Goal: Information Seeking & Learning: Find specific page/section

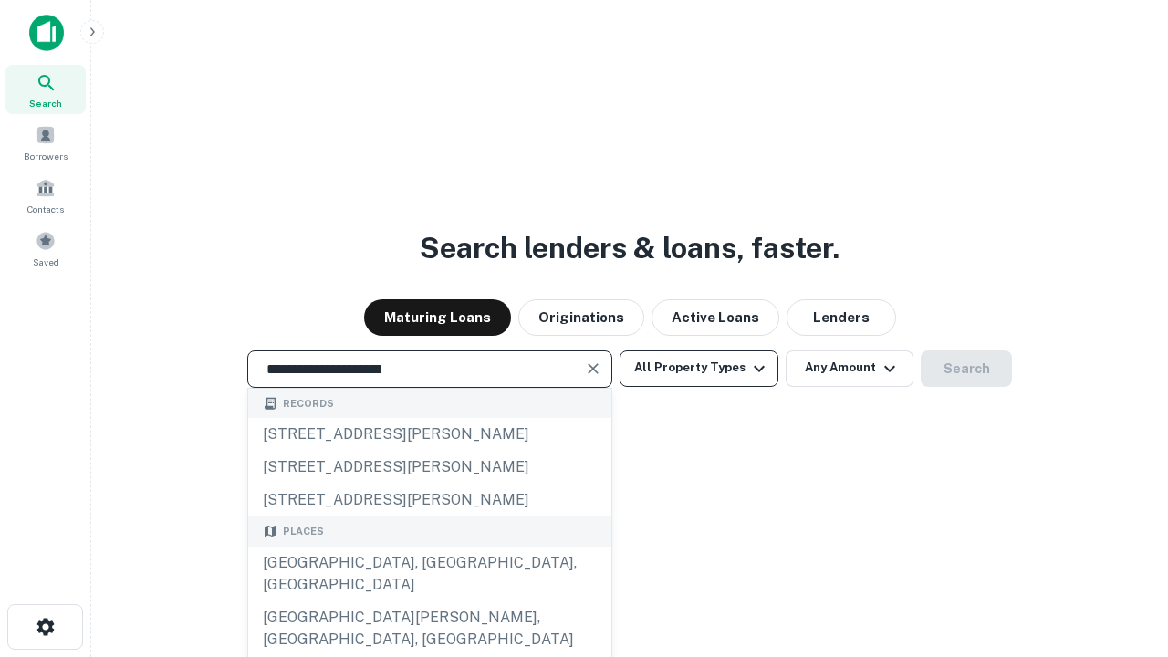
click at [429, 601] on div "[GEOGRAPHIC_DATA], [GEOGRAPHIC_DATA], [GEOGRAPHIC_DATA]" at bounding box center [429, 573] width 363 height 55
click at [699, 368] on button "All Property Types" at bounding box center [698, 368] width 159 height 36
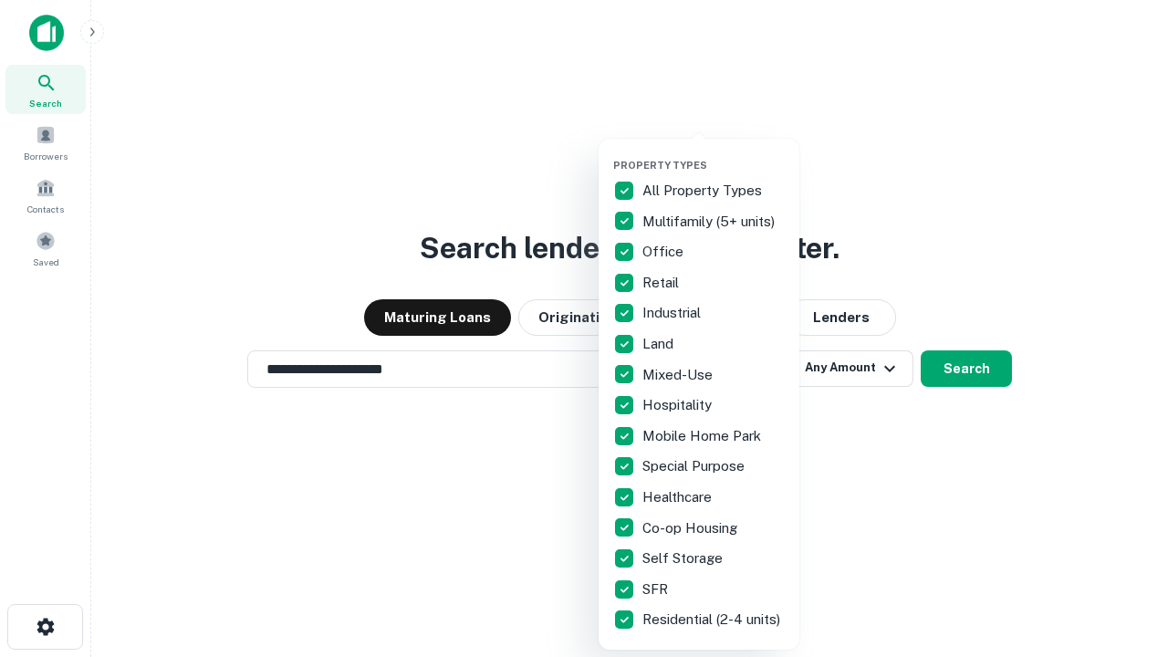
type input "**********"
click at [713, 153] on button "button" at bounding box center [713, 153] width 201 height 1
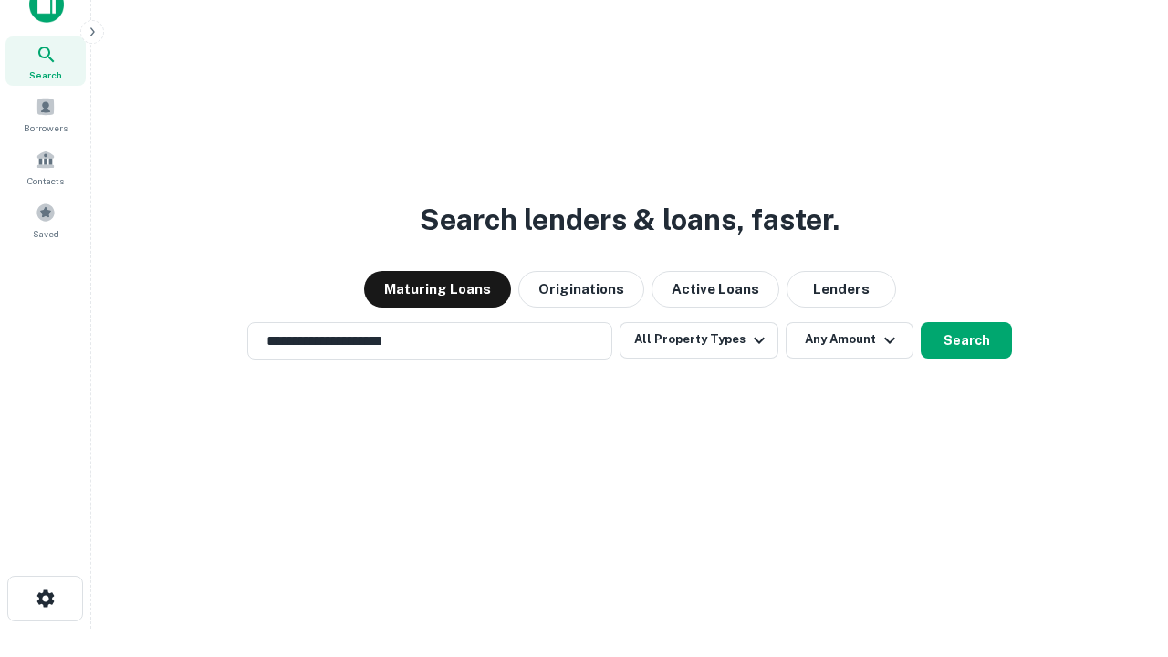
scroll to position [11, 220]
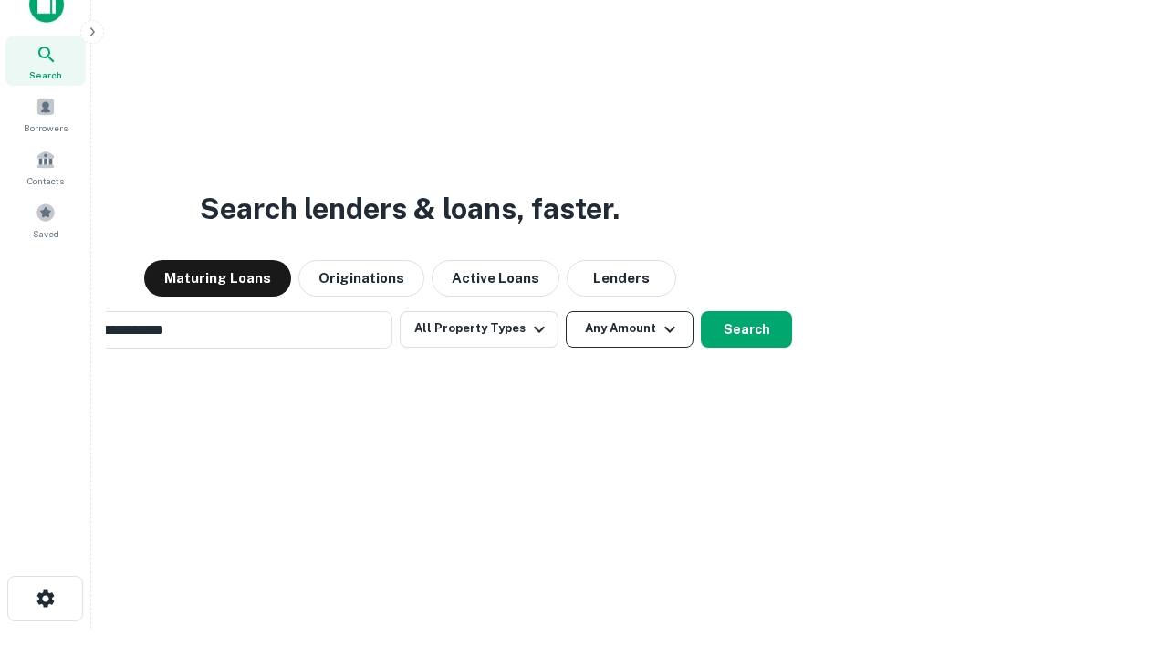
click at [566, 311] on button "Any Amount" at bounding box center [630, 329] width 128 height 36
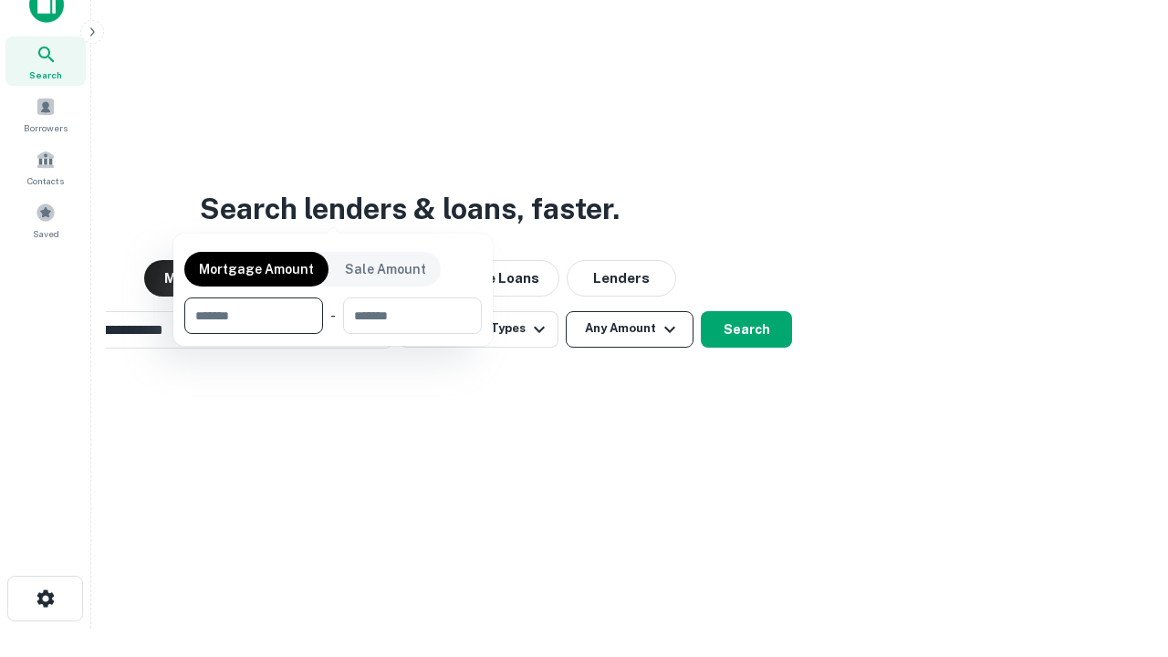
scroll to position [29, 0]
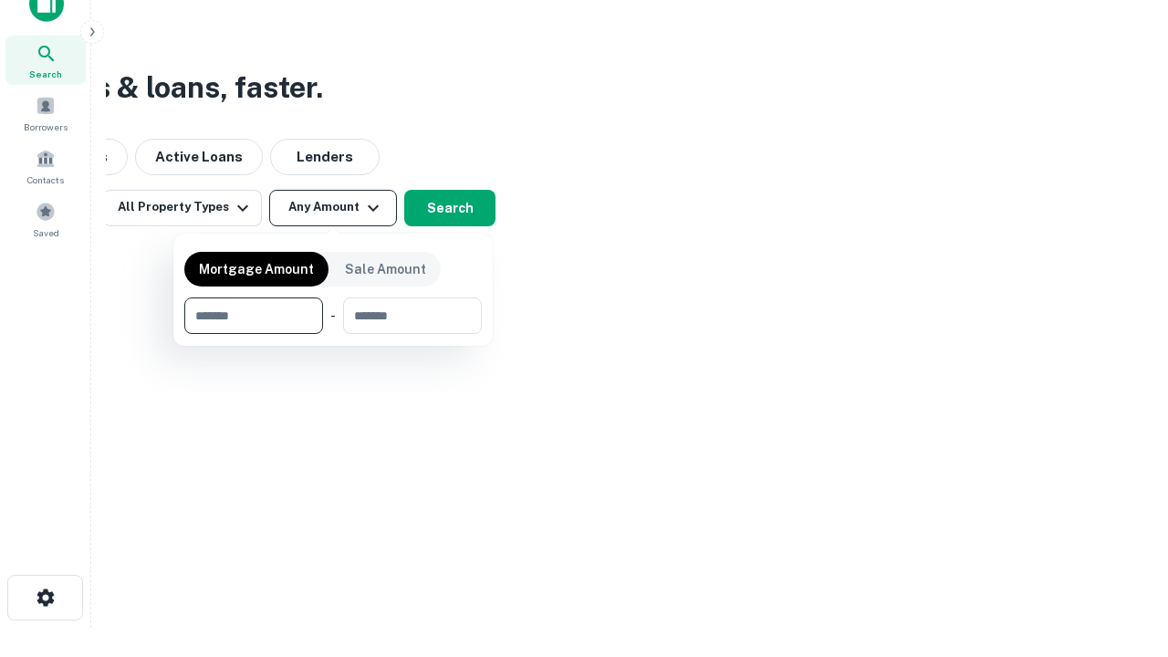
type input "*******"
click at [333, 334] on button "button" at bounding box center [332, 334] width 297 height 1
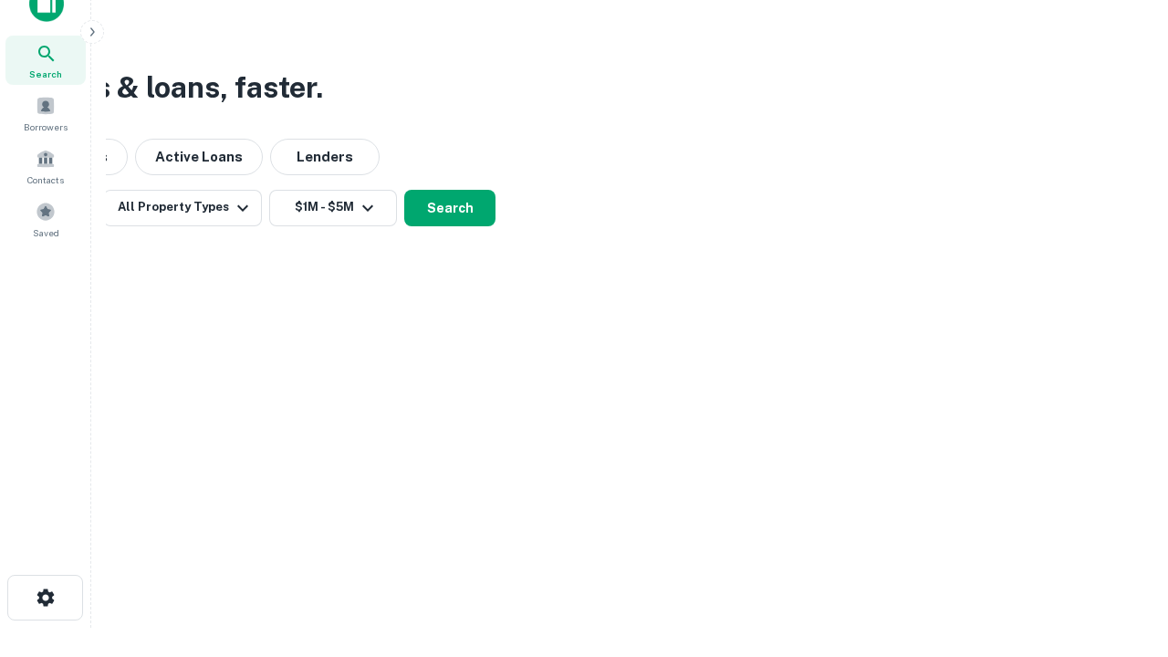
scroll to position [11, 337]
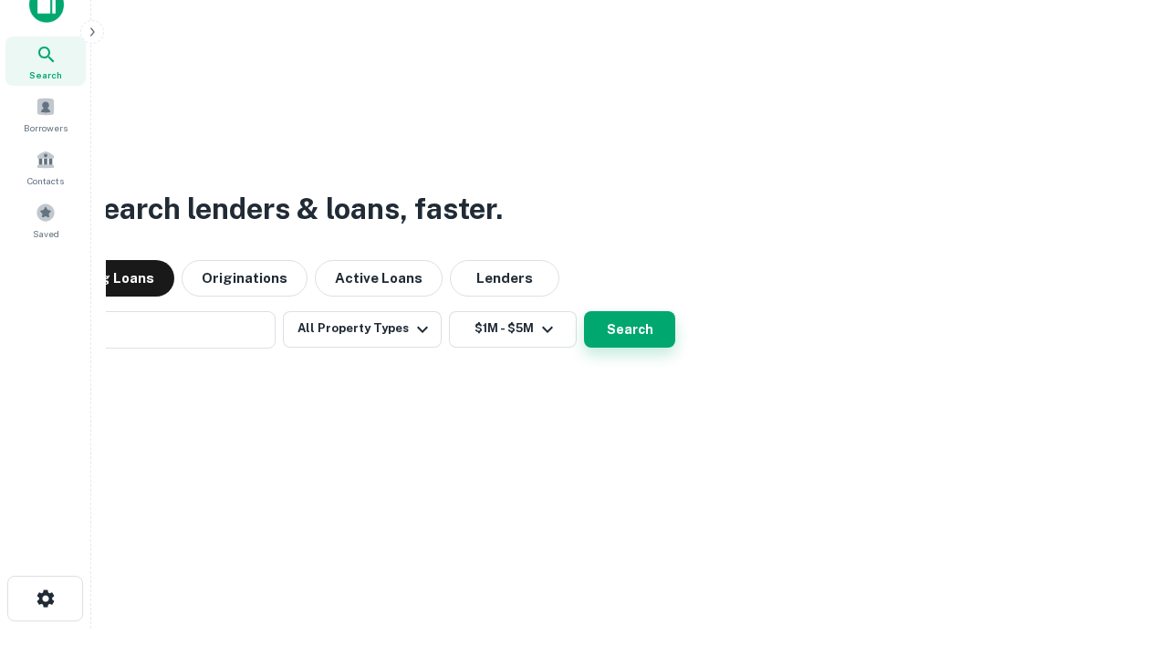
click at [584, 311] on button "Search" at bounding box center [629, 329] width 91 height 36
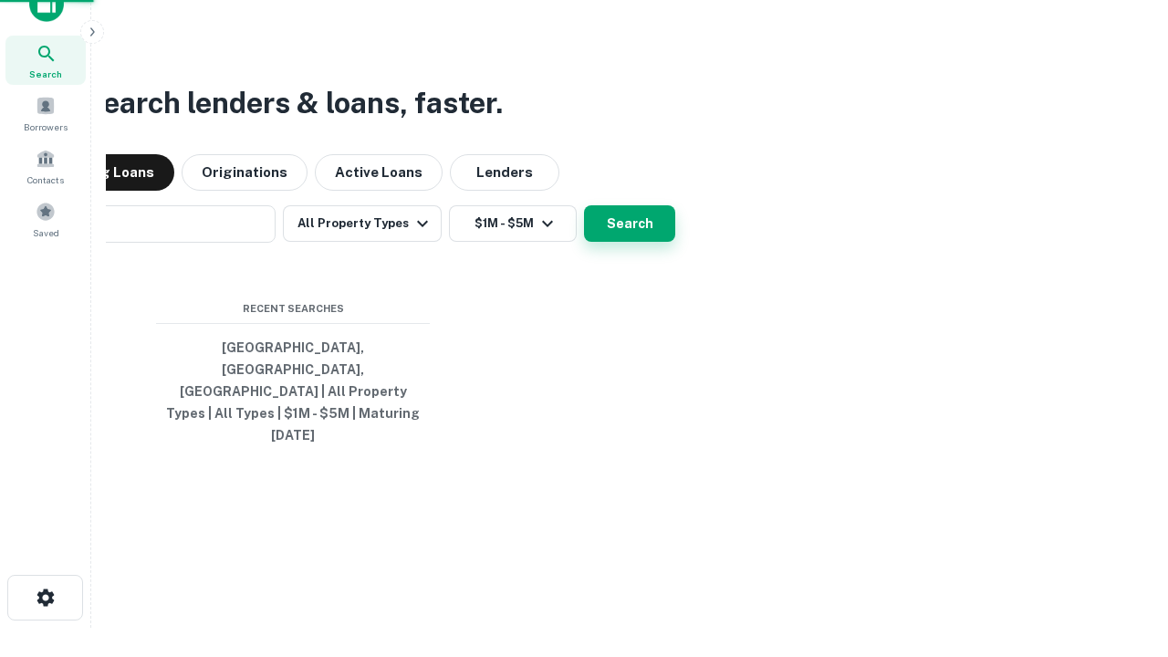
scroll to position [48, 516]
